Goal: Task Accomplishment & Management: Manage account settings

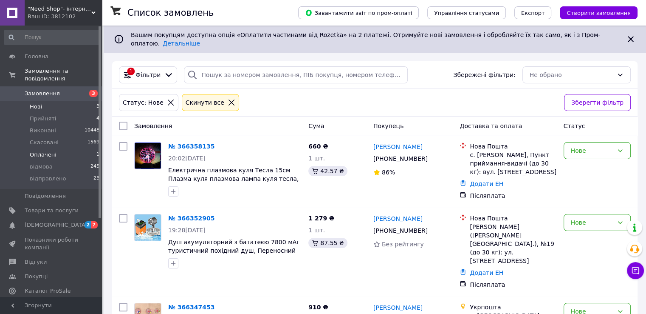
click at [83, 149] on li "Оплачені 1" at bounding box center [52, 155] width 105 height 12
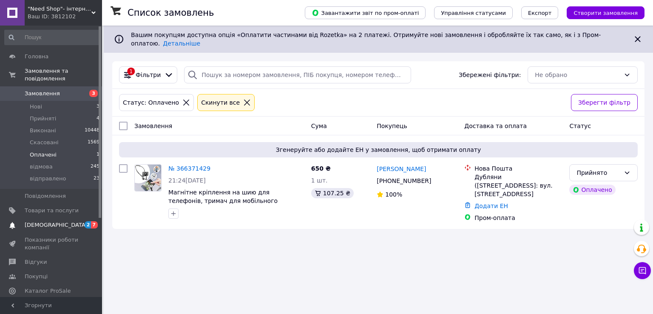
click at [30, 221] on span "[DEMOGRAPHIC_DATA]" at bounding box center [56, 225] width 63 height 8
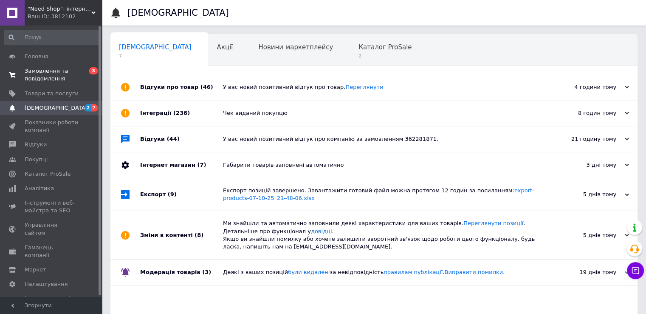
click at [58, 82] on span "Замовлення та повідомлення" at bounding box center [52, 74] width 54 height 15
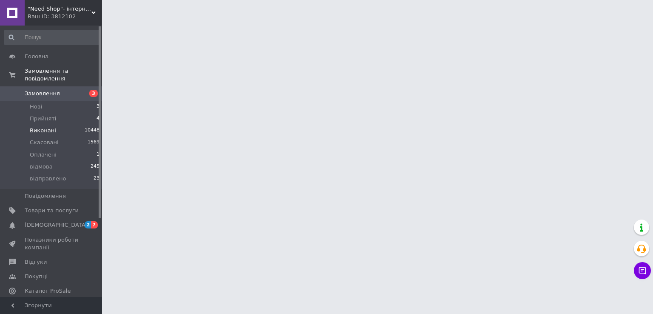
click at [77, 125] on li "Виконані 10448" at bounding box center [52, 131] width 105 height 12
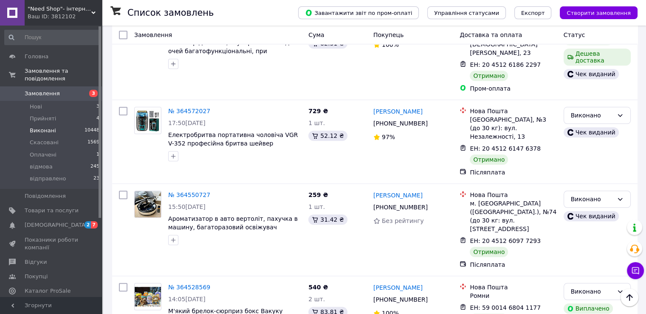
scroll to position [4093, 0]
click at [64, 221] on span "[DEMOGRAPHIC_DATA]" at bounding box center [52, 225] width 54 height 8
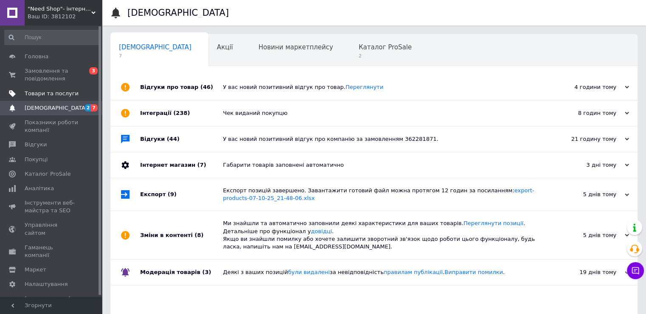
click at [78, 95] on span "Товари та послуги" at bounding box center [52, 94] width 54 height 8
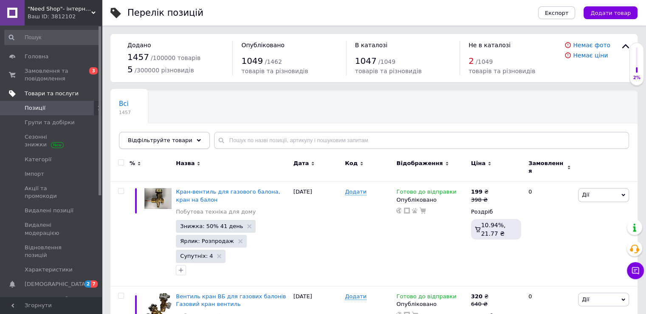
click at [194, 140] on div "Відфільтруйте товари" at bounding box center [164, 140] width 91 height 17
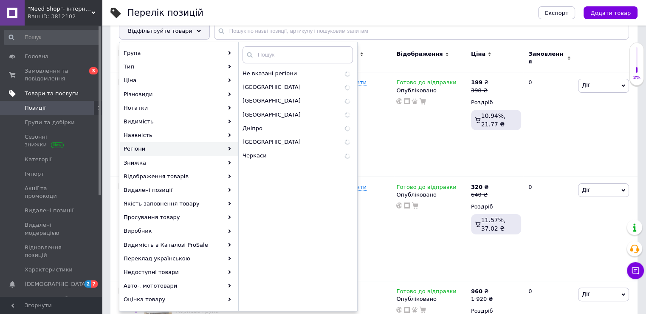
scroll to position [117, 0]
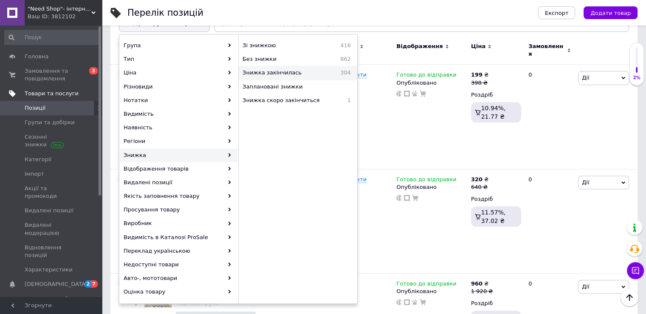
click at [276, 70] on span "Знижка закінчилась" at bounding box center [286, 73] width 87 height 8
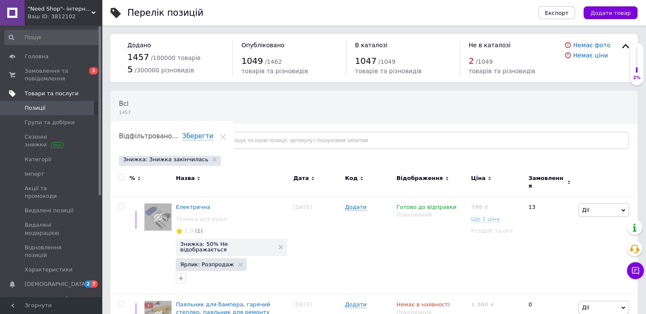
click at [178, 143] on span "Відфільтруйте товари" at bounding box center [160, 140] width 65 height 6
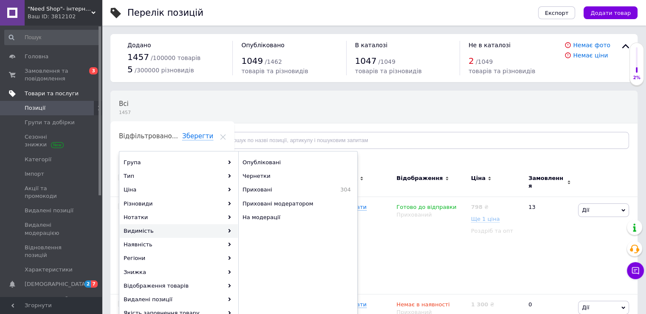
click at [289, 111] on div "Всі 1457 Ok Відфільтровано... Зберегти" at bounding box center [223, 123] width 224 height 65
